Goal: Navigation & Orientation: Find specific page/section

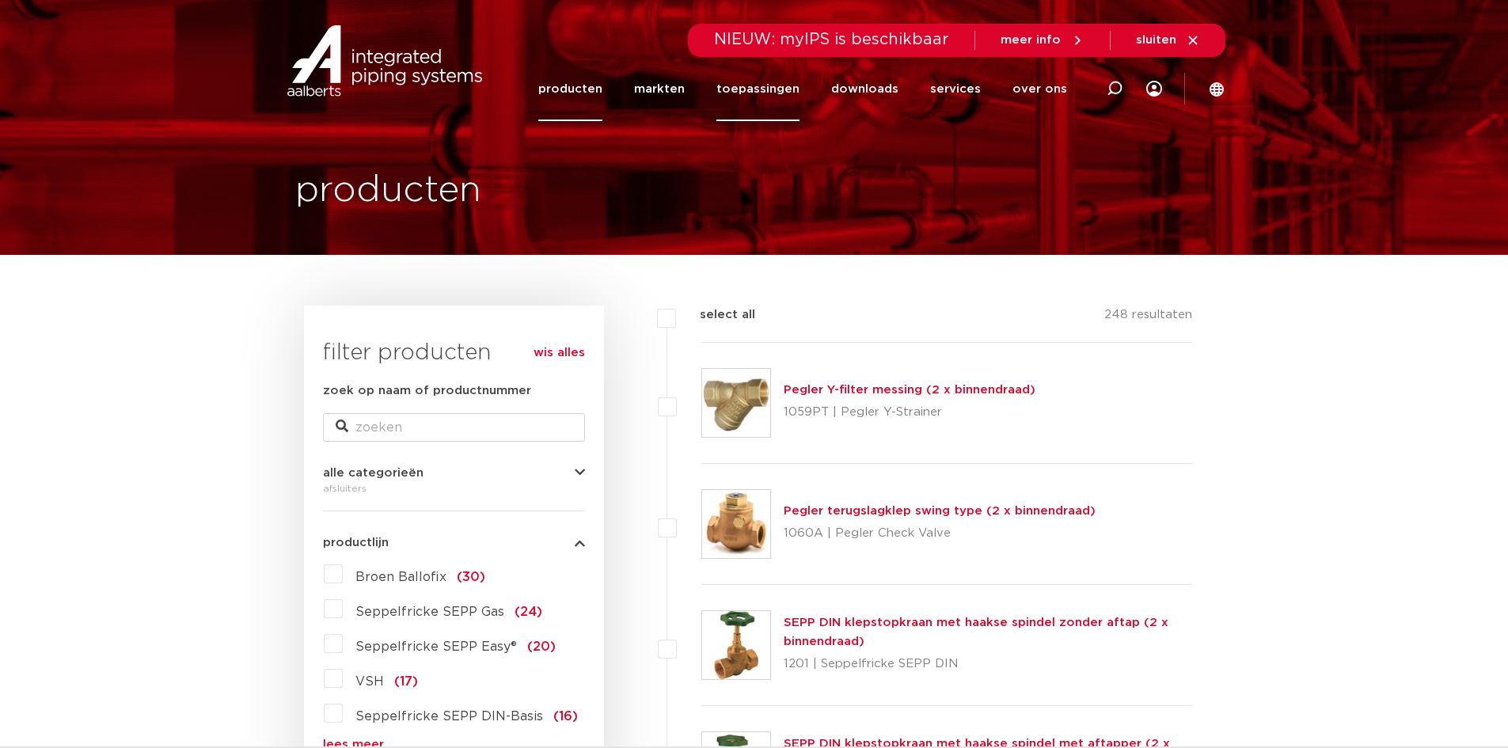
click at [775, 85] on link "toepassingen" at bounding box center [757, 89] width 83 height 64
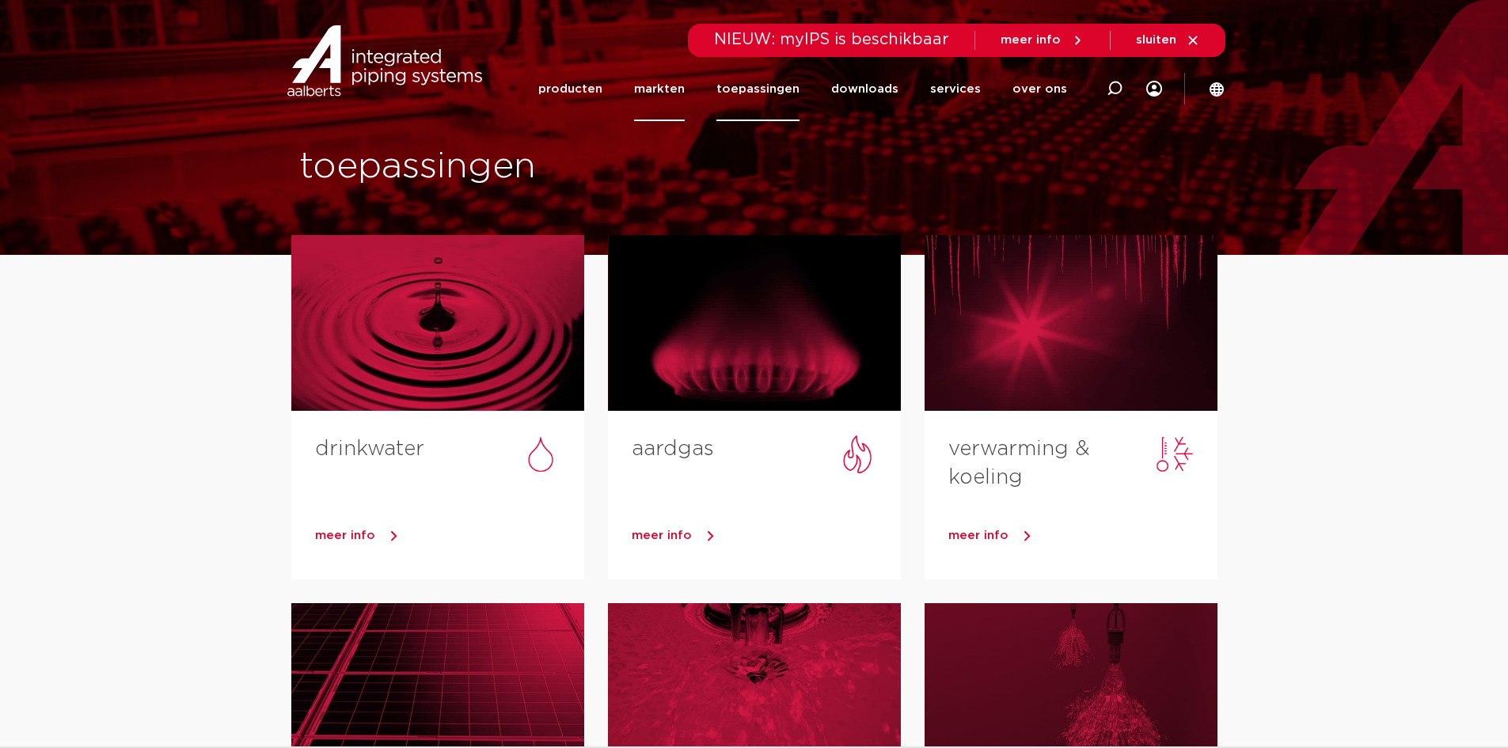
click at [662, 92] on link "markten" at bounding box center [659, 89] width 51 height 64
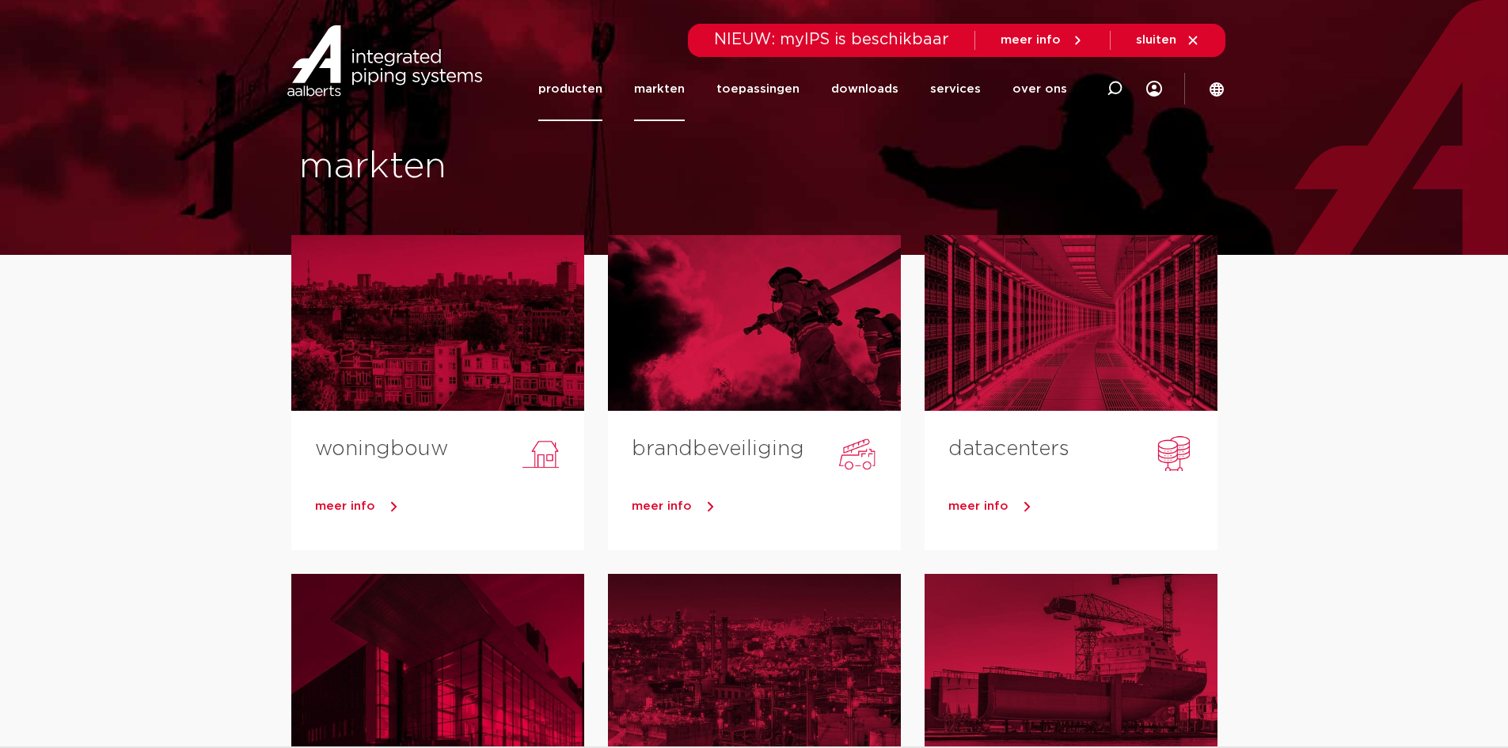
click at [581, 80] on link "producten" at bounding box center [570, 89] width 64 height 64
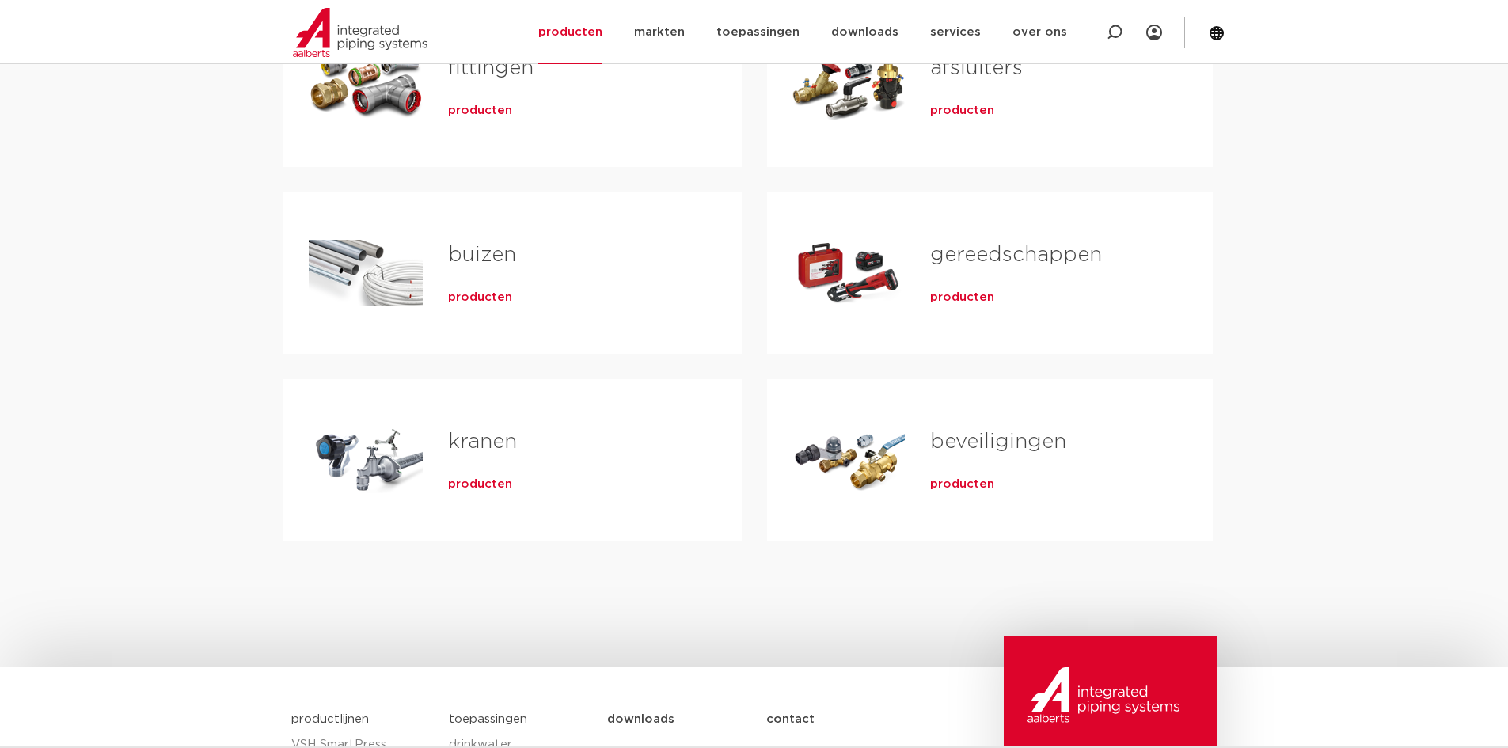
scroll to position [396, 0]
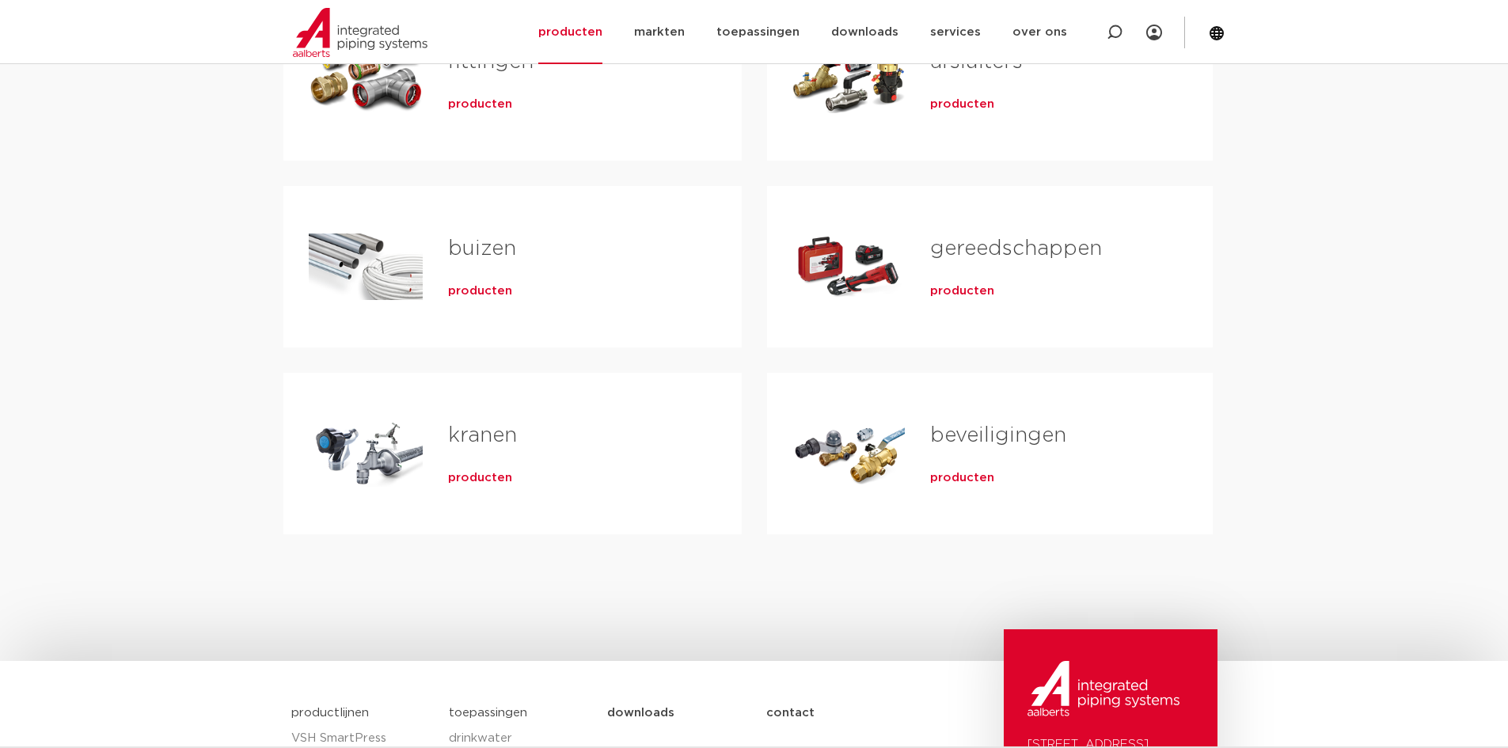
click at [988, 466] on div "producten" at bounding box center [1045, 475] width 231 height 22
click at [974, 476] on span "producten" at bounding box center [962, 478] width 64 height 16
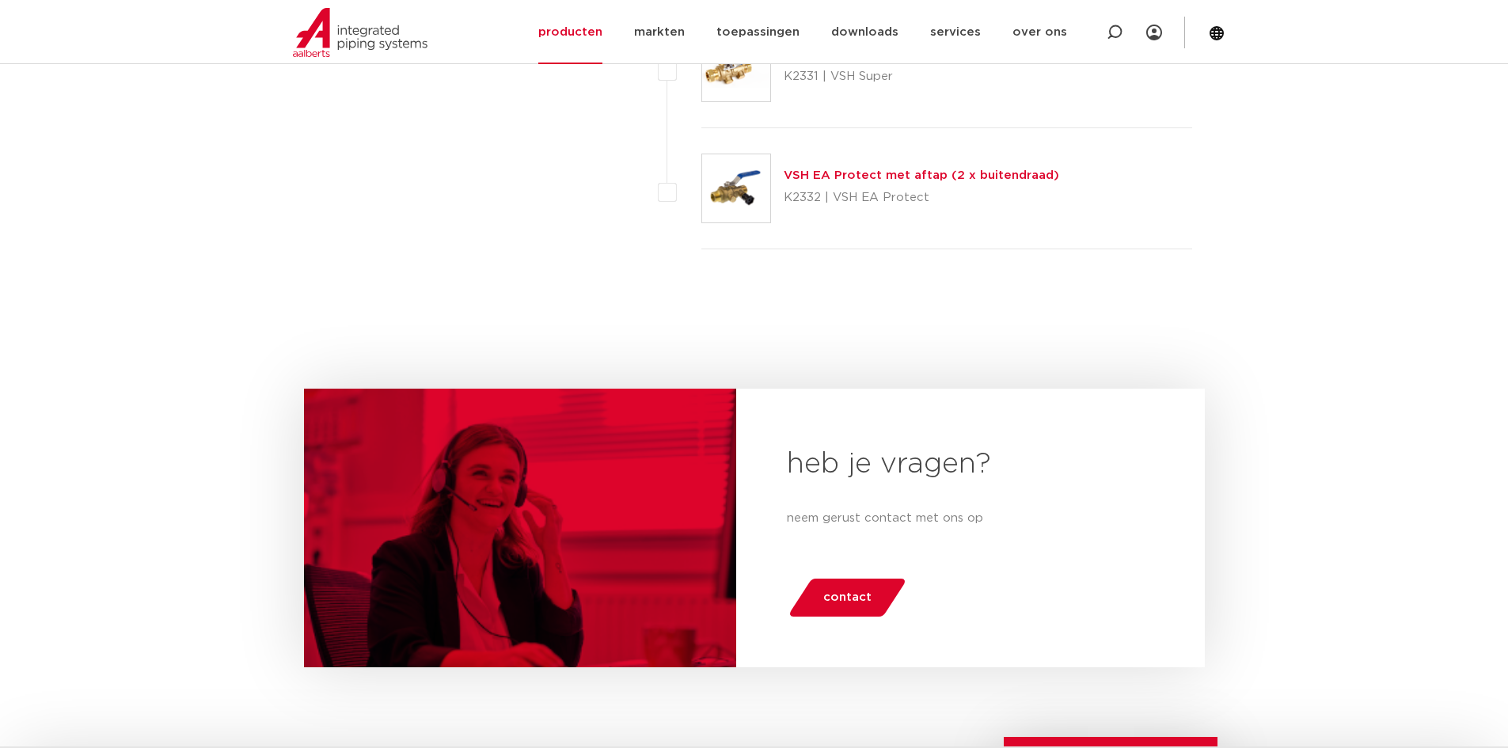
scroll to position [7123, 0]
